Goal: Information Seeking & Learning: Learn about a topic

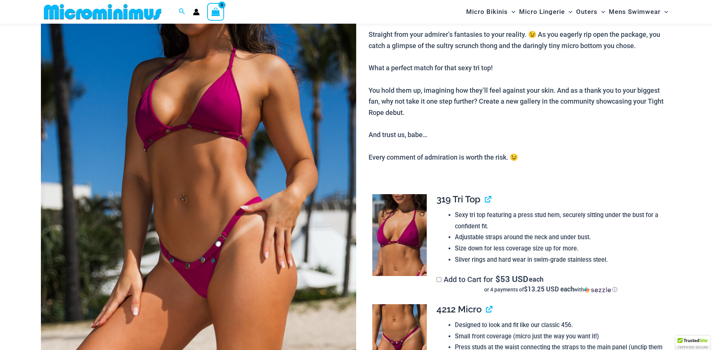
scroll to position [218, 0]
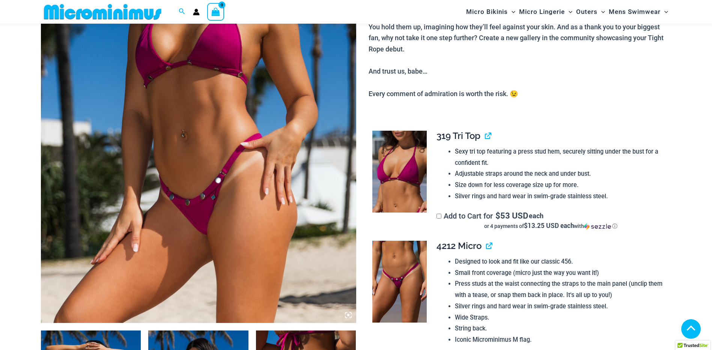
click at [347, 315] on icon at bounding box center [348, 315] width 7 height 7
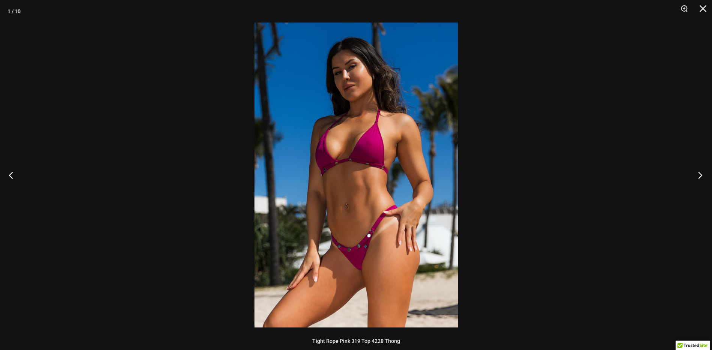
click at [702, 168] on button "Next" at bounding box center [698, 175] width 28 height 38
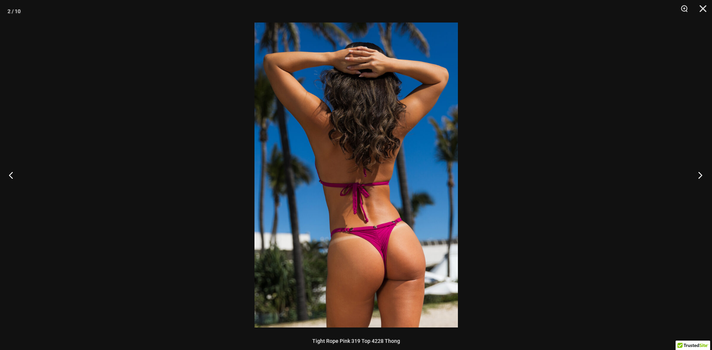
click at [702, 168] on button "Next" at bounding box center [698, 175] width 28 height 38
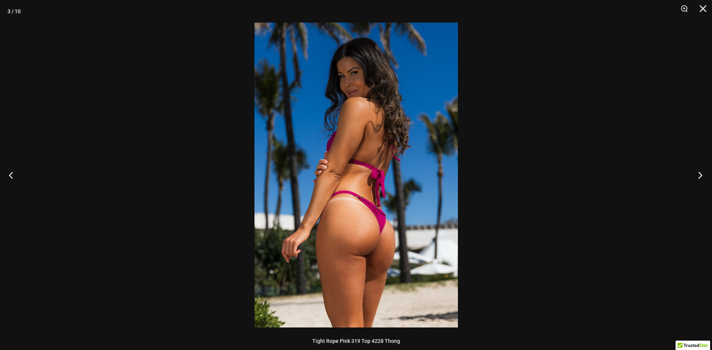
click at [702, 168] on button "Next" at bounding box center [698, 175] width 28 height 38
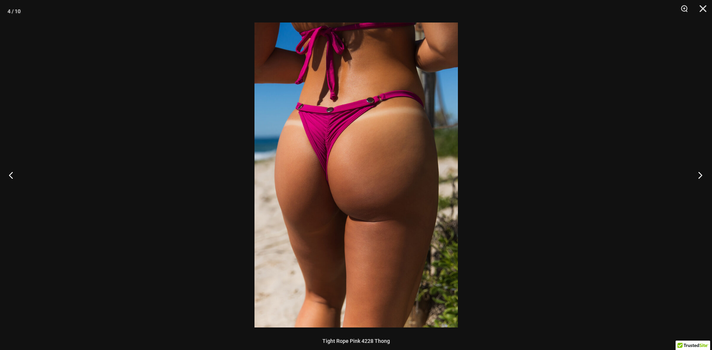
click at [702, 168] on button "Next" at bounding box center [698, 175] width 28 height 38
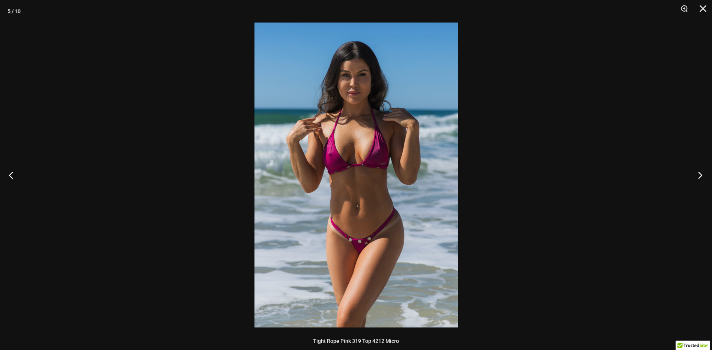
click at [702, 168] on button "Next" at bounding box center [698, 175] width 28 height 38
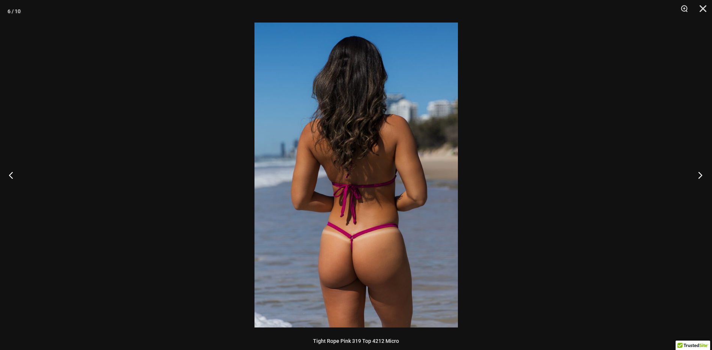
click at [702, 168] on button "Next" at bounding box center [698, 175] width 28 height 38
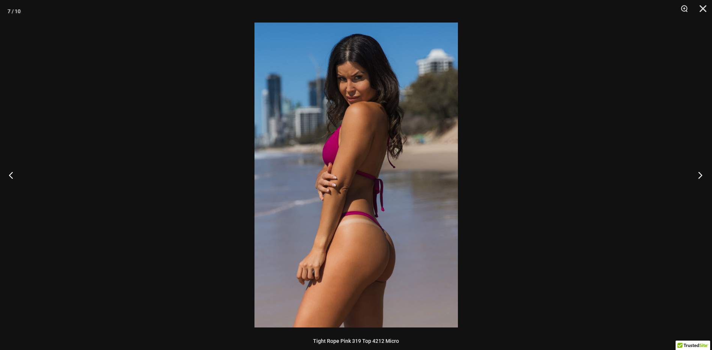
click at [702, 168] on button "Next" at bounding box center [698, 175] width 28 height 38
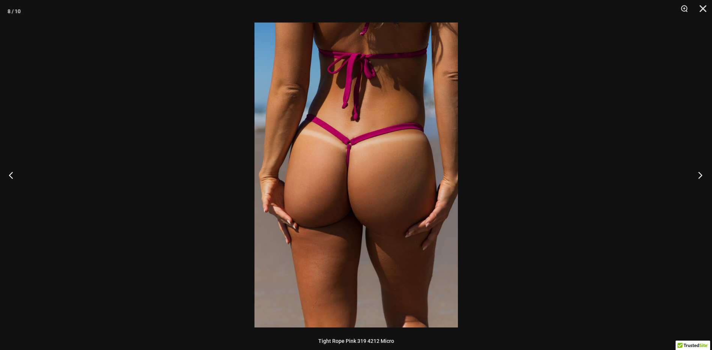
click at [702, 168] on button "Next" at bounding box center [698, 175] width 28 height 38
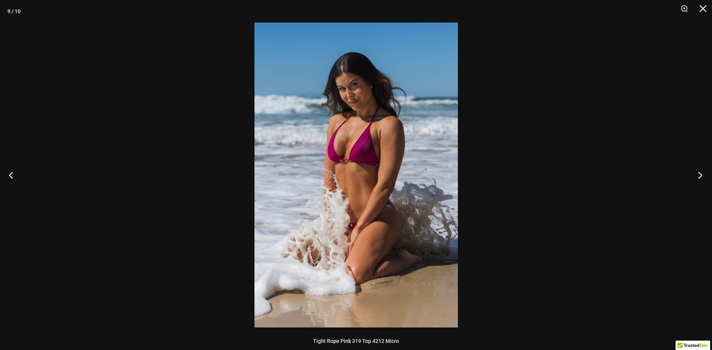
click at [702, 168] on button "Next" at bounding box center [698, 175] width 28 height 38
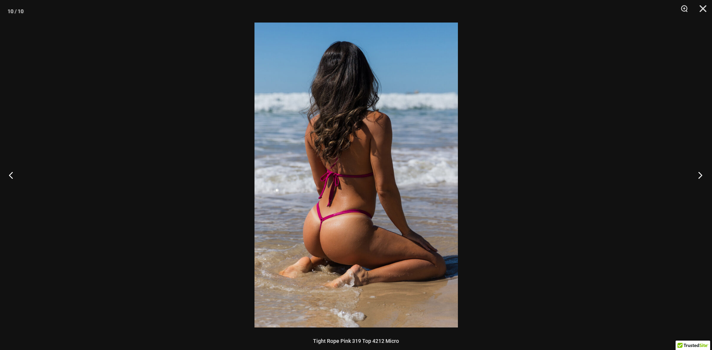
click at [702, 168] on button "Next" at bounding box center [698, 175] width 28 height 38
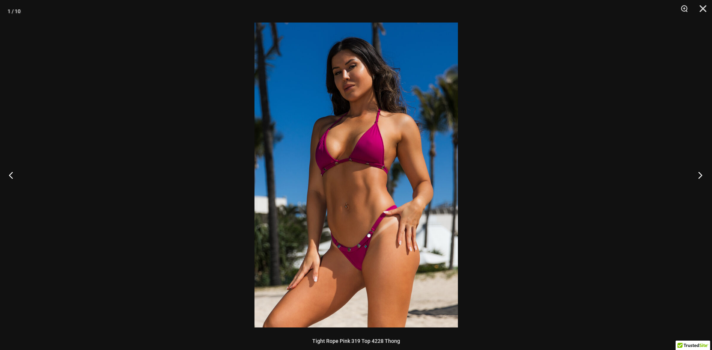
click at [702, 168] on button "Next" at bounding box center [698, 175] width 28 height 38
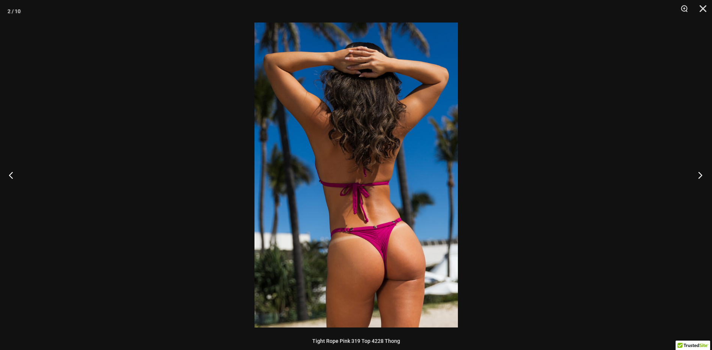
click at [702, 168] on button "Next" at bounding box center [698, 175] width 28 height 38
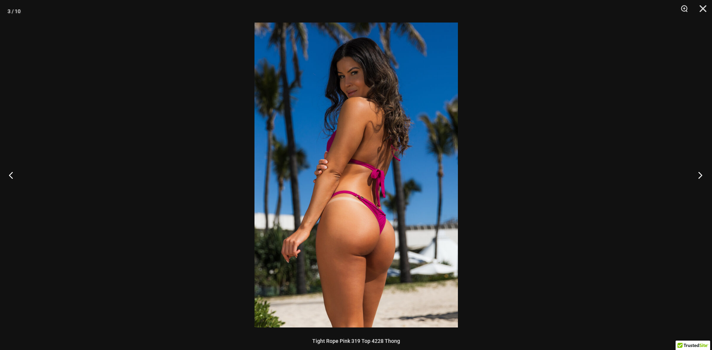
click at [702, 168] on button "Next" at bounding box center [698, 175] width 28 height 38
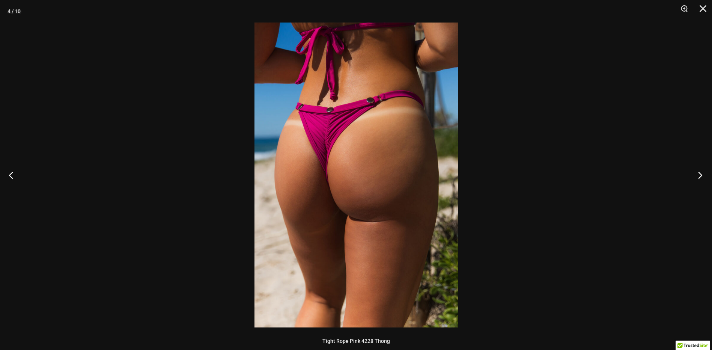
click at [702, 168] on button "Next" at bounding box center [698, 175] width 28 height 38
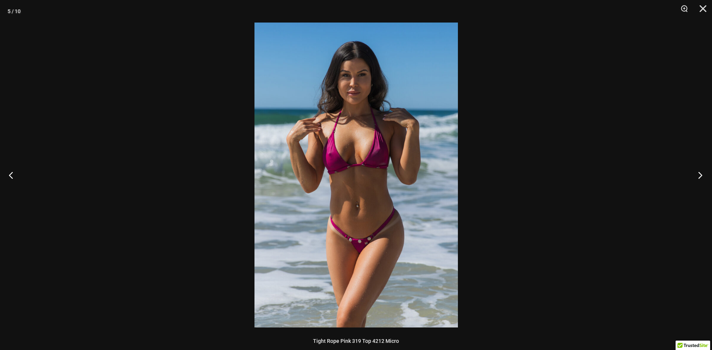
click at [702, 168] on button "Next" at bounding box center [698, 175] width 28 height 38
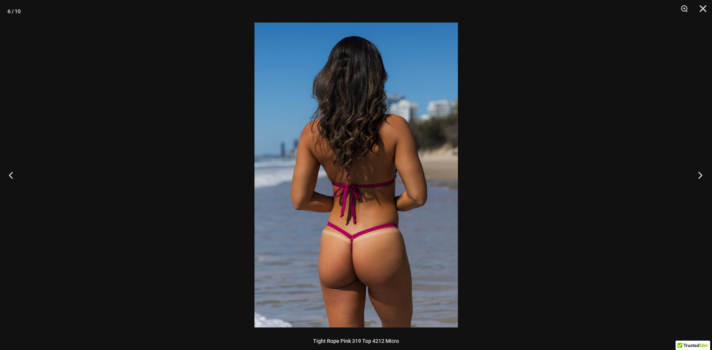
click at [702, 168] on button "Next" at bounding box center [698, 175] width 28 height 38
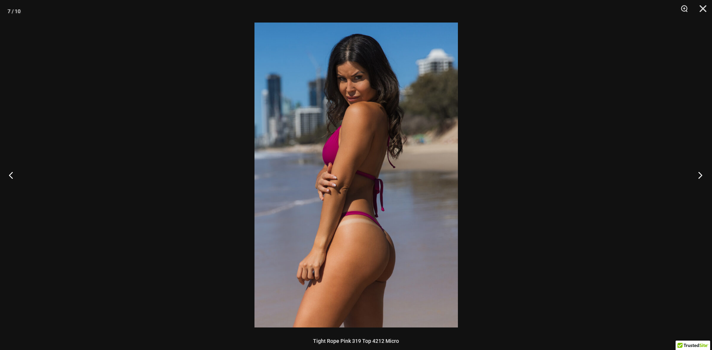
click at [702, 168] on button "Next" at bounding box center [698, 175] width 28 height 38
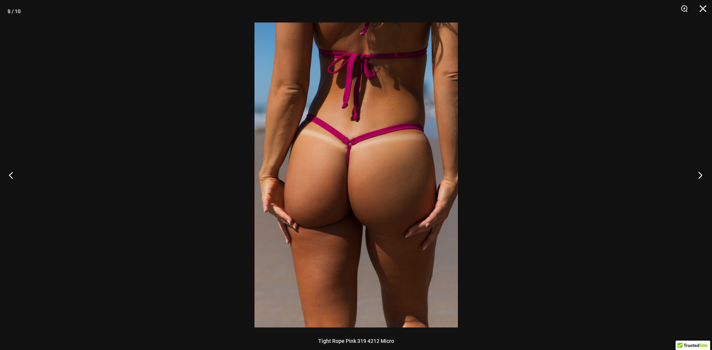
click at [702, 168] on button "Next" at bounding box center [698, 175] width 28 height 38
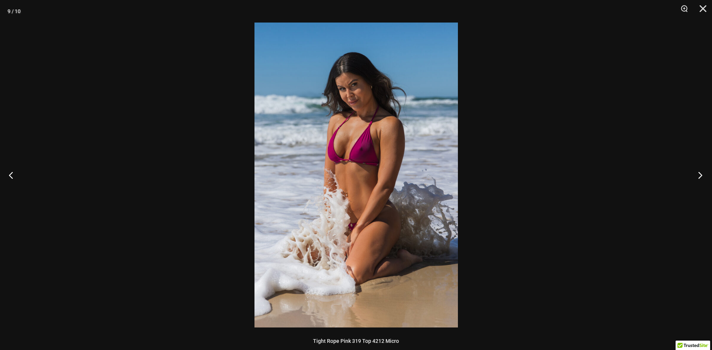
click at [702, 168] on button "Next" at bounding box center [698, 175] width 28 height 38
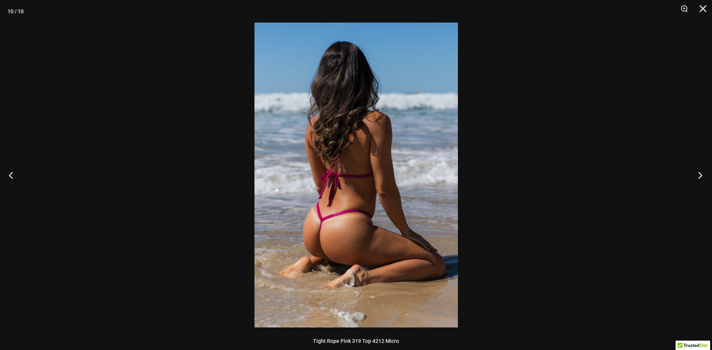
click at [702, 168] on button "Next" at bounding box center [698, 175] width 28 height 38
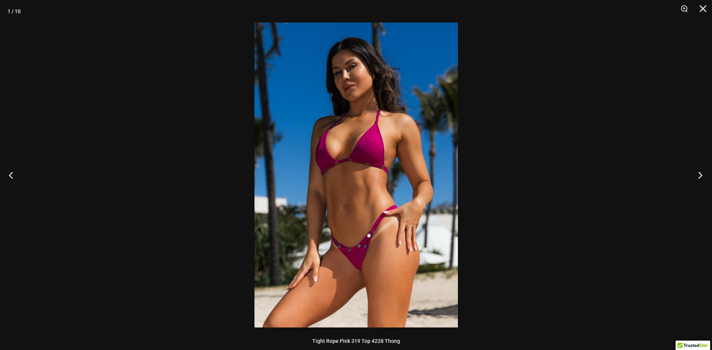
click at [702, 168] on button "Next" at bounding box center [698, 175] width 28 height 38
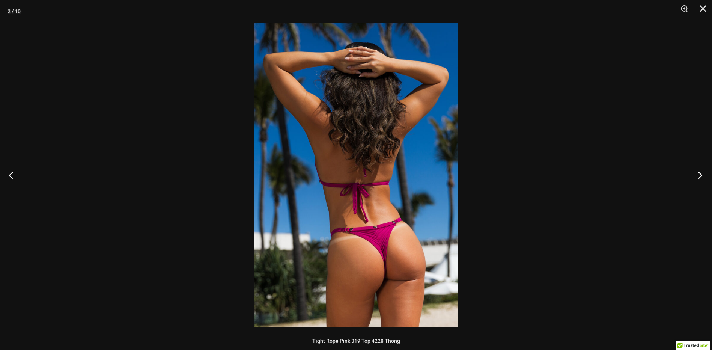
click at [702, 168] on button "Next" at bounding box center [698, 175] width 28 height 38
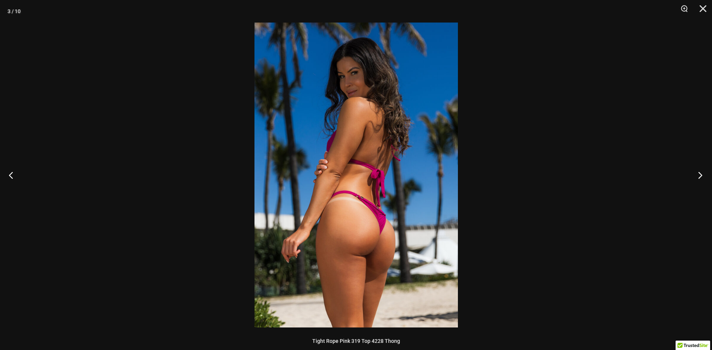
click at [702, 168] on button "Next" at bounding box center [698, 175] width 28 height 38
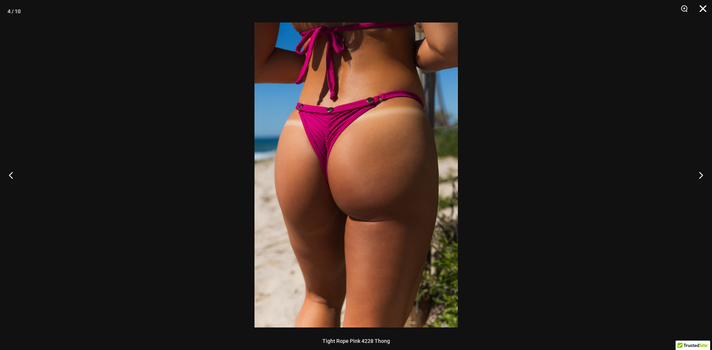
click at [705, 9] on button "Close" at bounding box center [700, 11] width 19 height 23
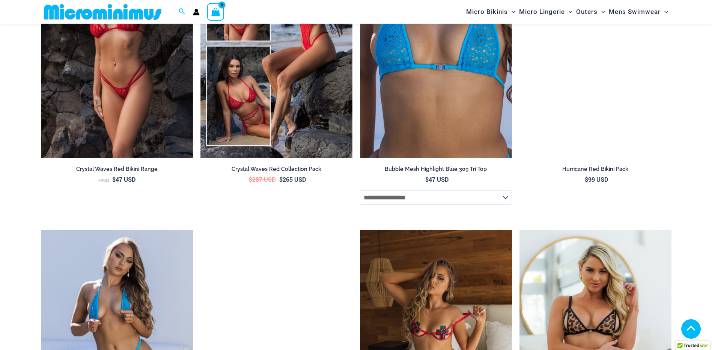
scroll to position [2321, 0]
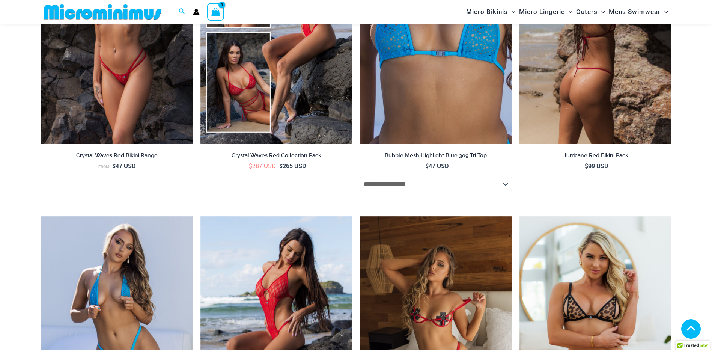
click at [604, 68] on img at bounding box center [596, 30] width 152 height 228
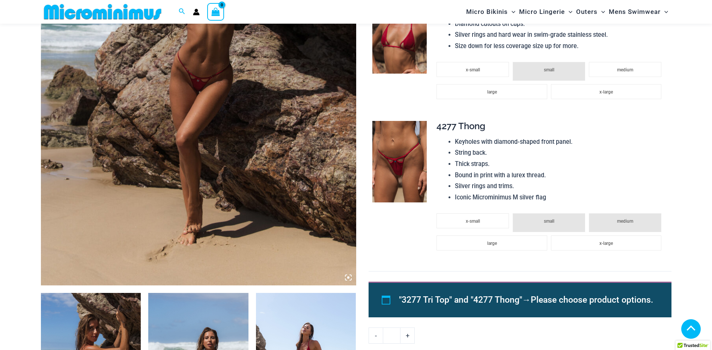
scroll to position [256, 0]
click at [348, 282] on img at bounding box center [198, 48] width 315 height 473
click at [348, 276] on div at bounding box center [356, 175] width 203 height 305
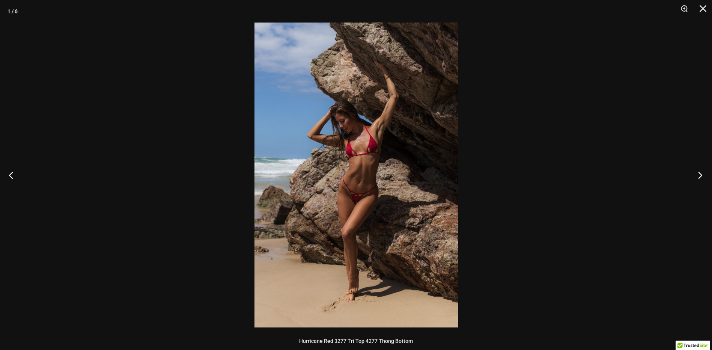
click at [694, 172] on button "Next" at bounding box center [698, 175] width 28 height 38
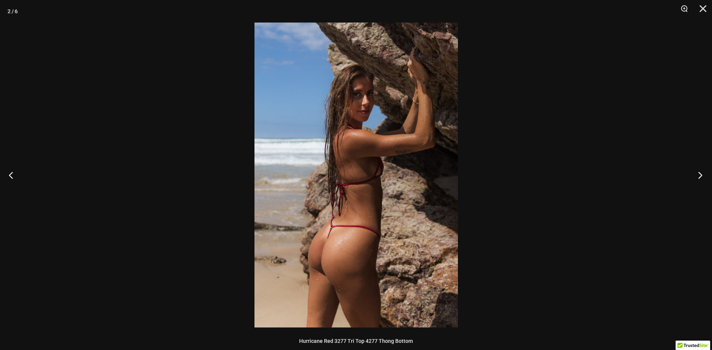
click at [694, 172] on button "Next" at bounding box center [698, 175] width 28 height 38
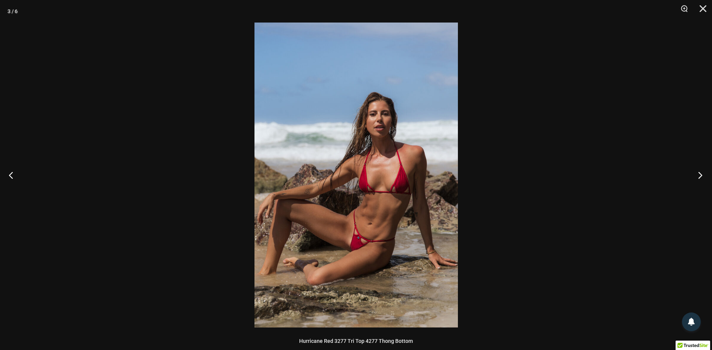
click at [694, 172] on button "Next" at bounding box center [698, 175] width 28 height 38
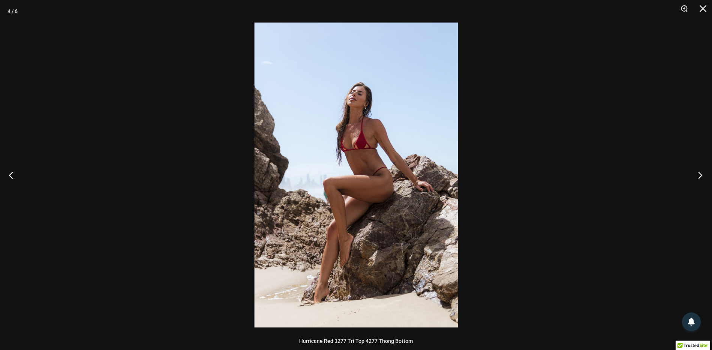
click at [694, 172] on button "Next" at bounding box center [698, 175] width 28 height 38
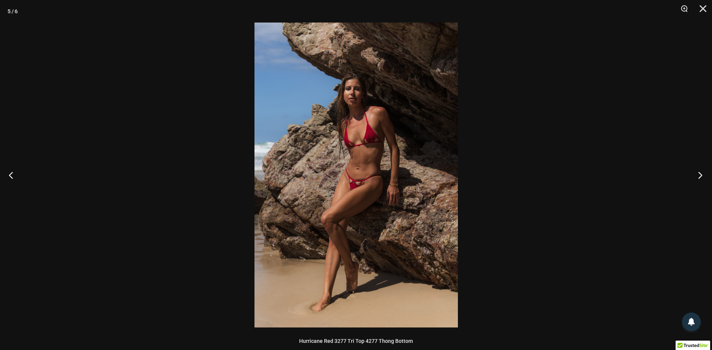
click at [694, 172] on button "Next" at bounding box center [698, 175] width 28 height 38
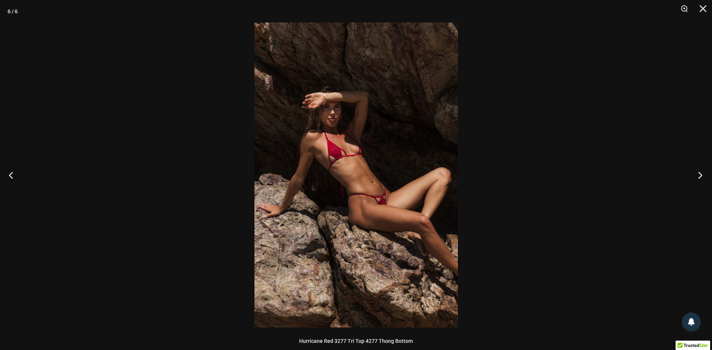
click at [694, 172] on button "Next" at bounding box center [698, 175] width 28 height 38
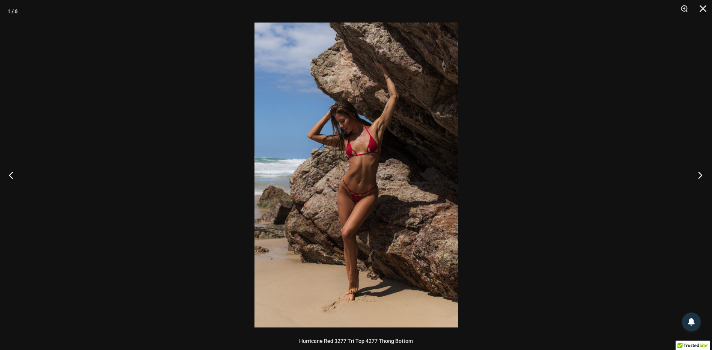
click at [692, 173] on button "Next" at bounding box center [698, 175] width 28 height 38
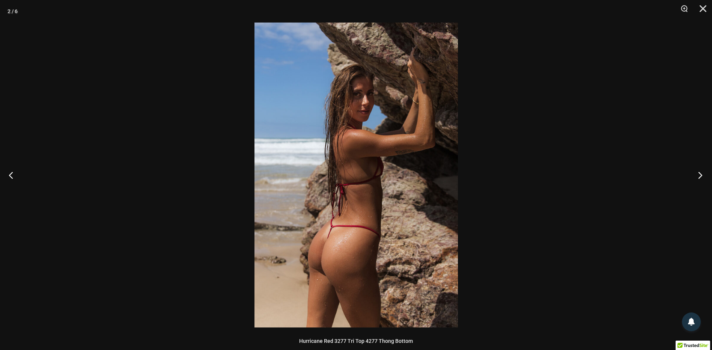
click at [692, 173] on button "Next" at bounding box center [698, 175] width 28 height 38
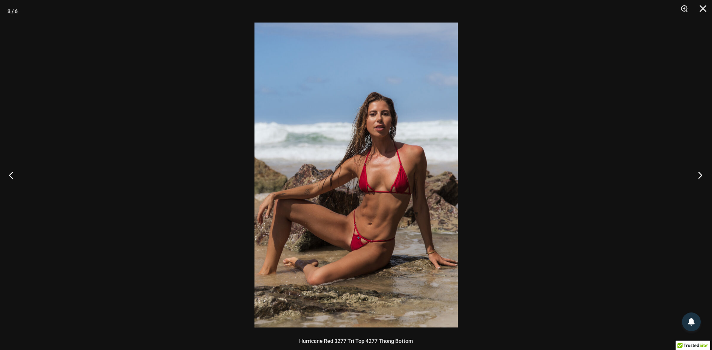
click at [692, 174] on button "Next" at bounding box center [698, 175] width 28 height 38
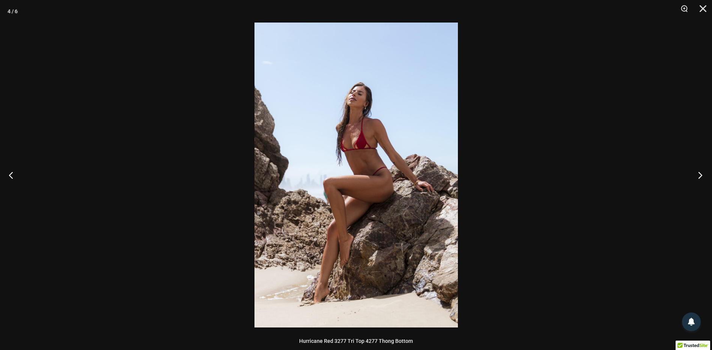
click at [692, 174] on button "Next" at bounding box center [698, 175] width 28 height 38
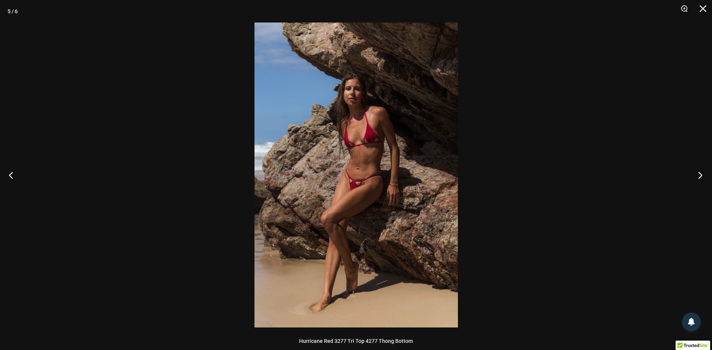
click at [692, 174] on button "Next" at bounding box center [698, 175] width 28 height 38
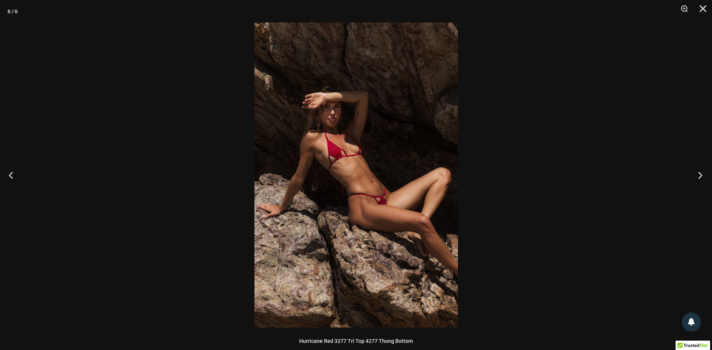
click at [692, 174] on button "Next" at bounding box center [698, 175] width 28 height 38
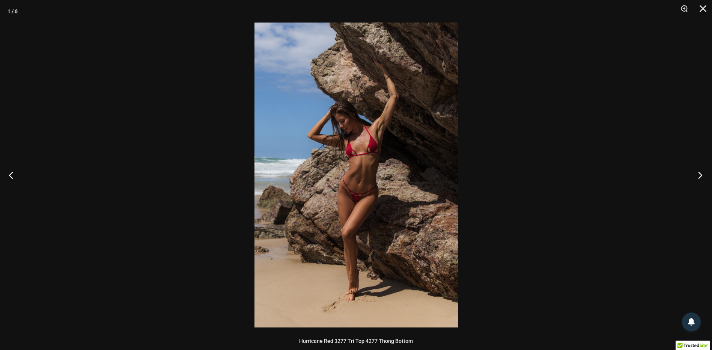
click at [692, 174] on button "Next" at bounding box center [698, 175] width 28 height 38
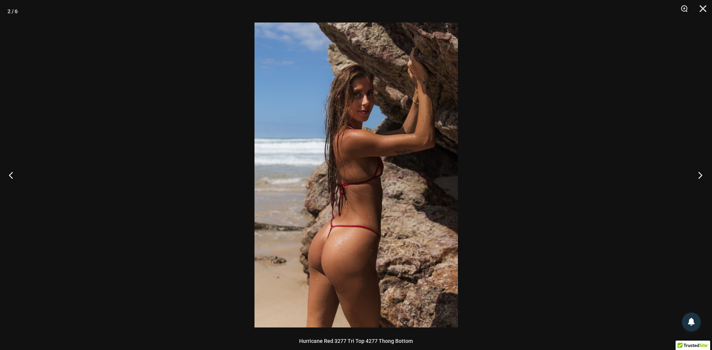
click at [692, 174] on button "Next" at bounding box center [698, 175] width 28 height 38
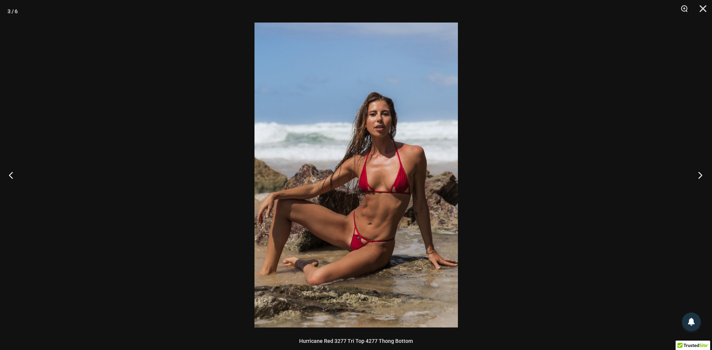
click at [692, 174] on button "Next" at bounding box center [698, 175] width 28 height 38
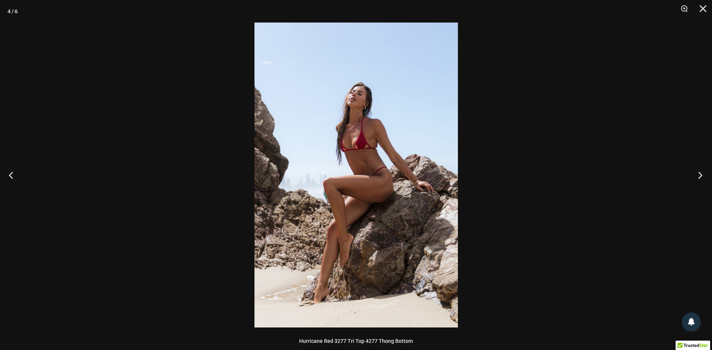
click at [691, 174] on button "Next" at bounding box center [698, 175] width 28 height 38
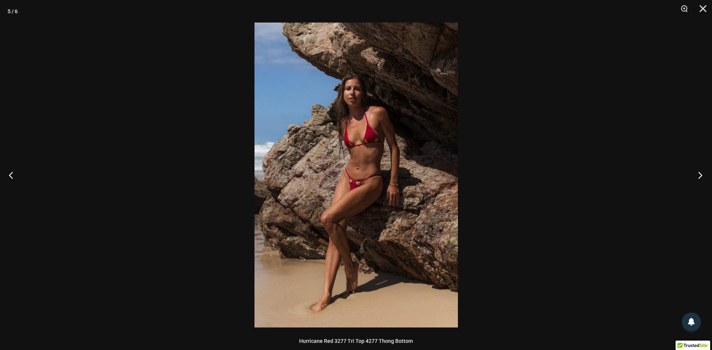
click at [691, 174] on button "Next" at bounding box center [698, 175] width 28 height 38
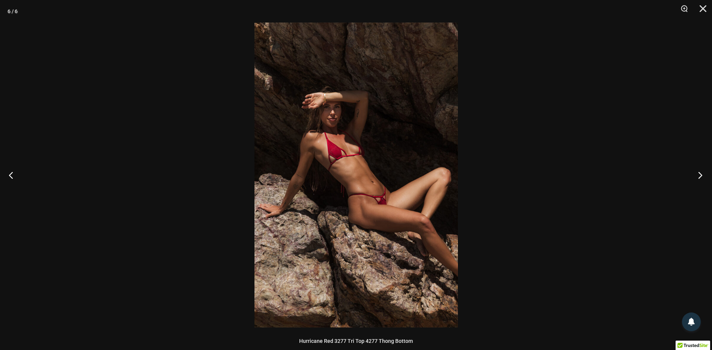
click at [691, 174] on button "Next" at bounding box center [698, 175] width 28 height 38
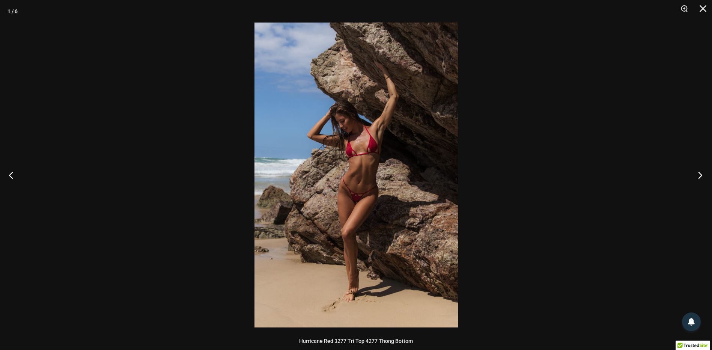
click at [691, 174] on button "Next" at bounding box center [698, 175] width 28 height 38
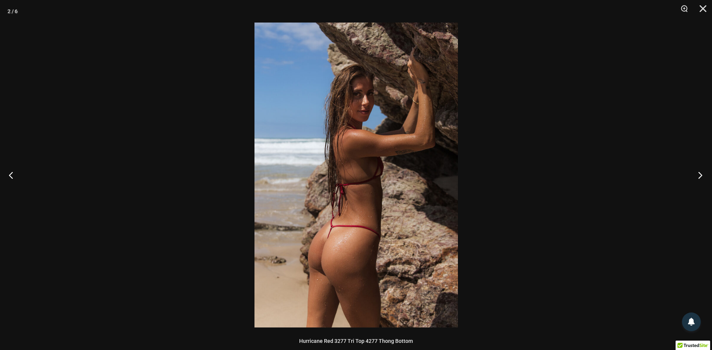
click at [691, 174] on button "Next" at bounding box center [698, 175] width 28 height 38
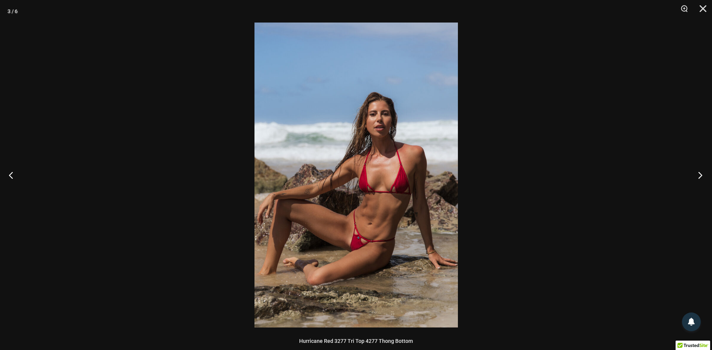
click at [691, 174] on button "Next" at bounding box center [698, 175] width 28 height 38
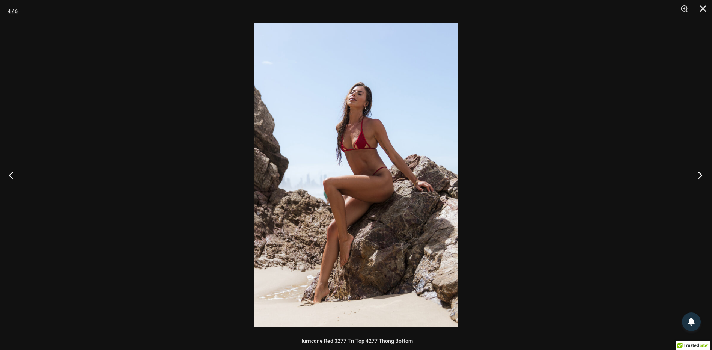
click at [691, 174] on button "Next" at bounding box center [698, 175] width 28 height 38
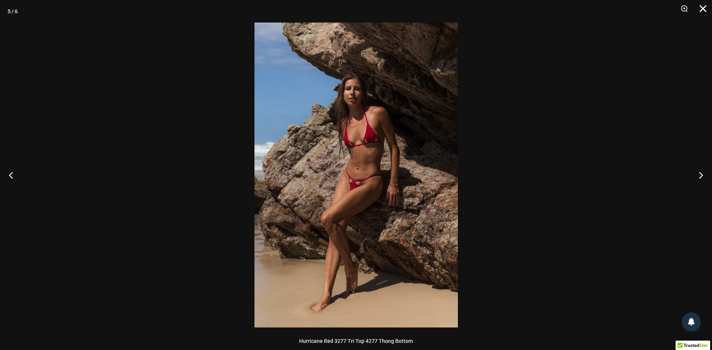
click at [705, 11] on button "Close" at bounding box center [700, 11] width 19 height 23
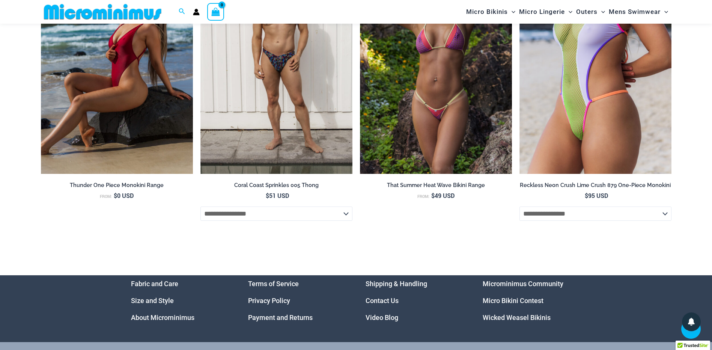
scroll to position [2396, 0]
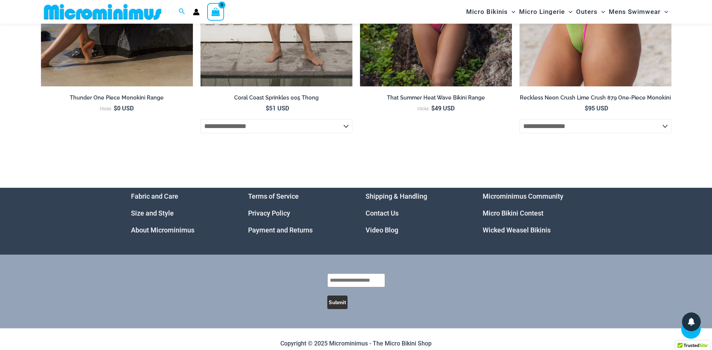
click at [527, 234] on link "Wicked Weasel Bikinis" at bounding box center [517, 230] width 68 height 8
